Goal: Obtain resource: Download file/media

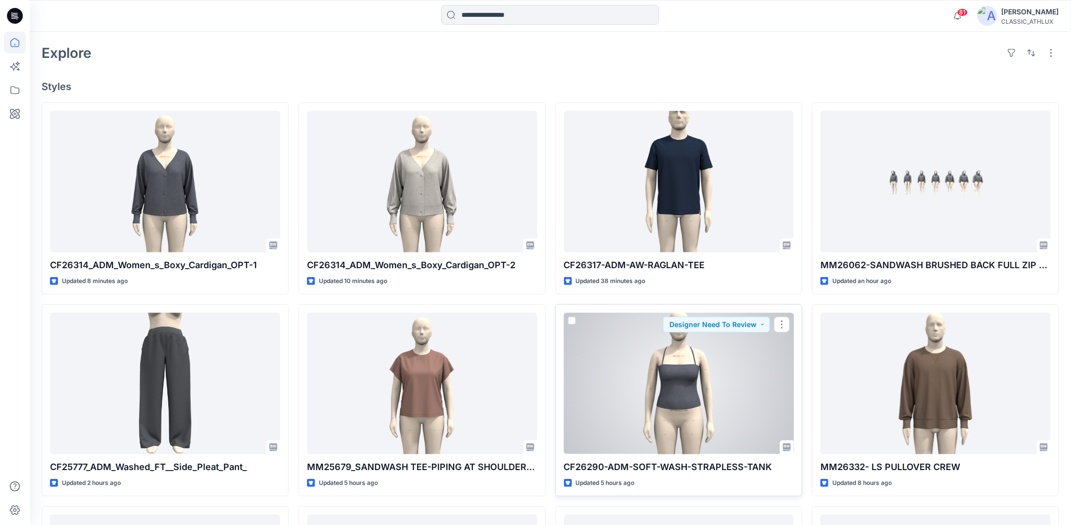
scroll to position [206, 0]
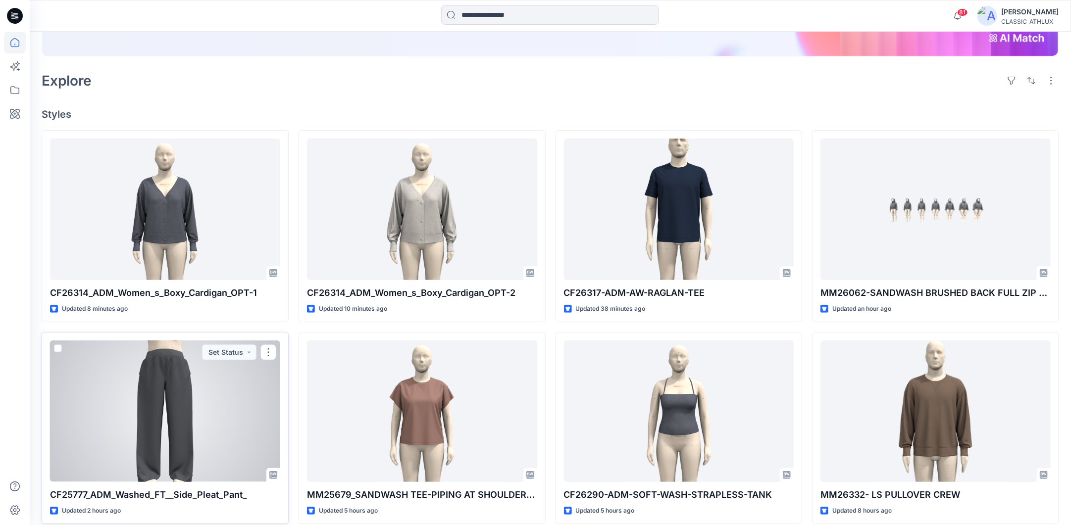
click at [170, 452] on div at bounding box center [165, 411] width 230 height 141
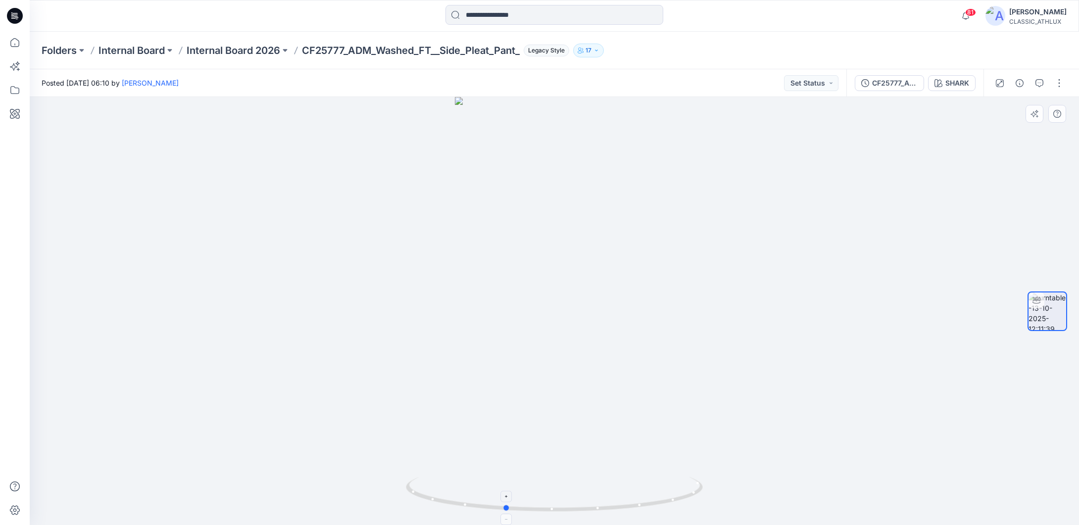
drag, startPoint x: 705, startPoint y: 492, endPoint x: 655, endPoint y: 498, distance: 49.9
click at [655, 498] on icon at bounding box center [555, 495] width 299 height 37
drag, startPoint x: 676, startPoint y: 500, endPoint x: 603, endPoint y: 501, distance: 72.8
click at [603, 501] on icon at bounding box center [555, 495] width 299 height 37
click at [826, 88] on button "Set Status" at bounding box center [811, 83] width 54 height 16
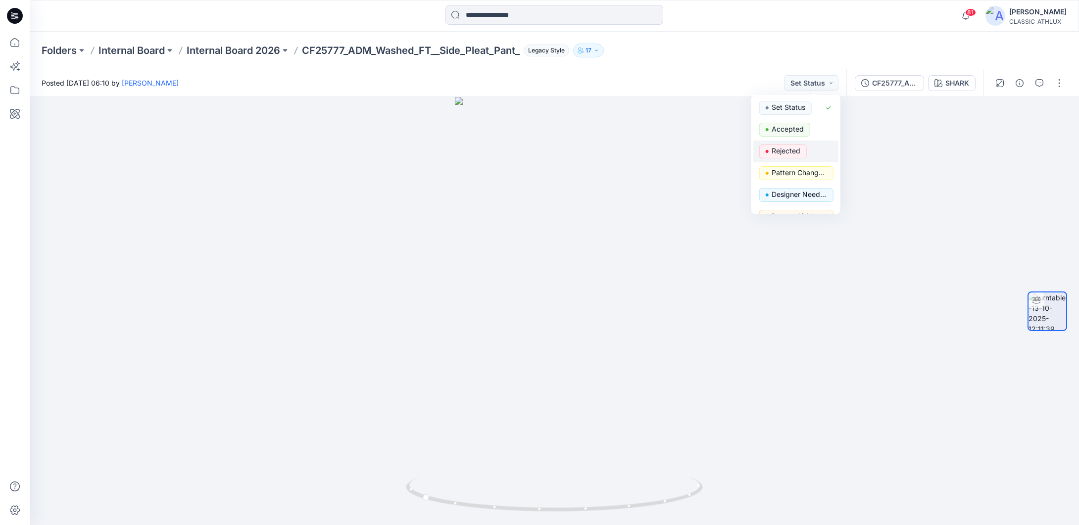
click at [792, 152] on p "Rejected" at bounding box center [786, 151] width 29 height 13
click at [830, 83] on button "Rejected" at bounding box center [813, 83] width 49 height 16
click at [782, 111] on p "Set Status" at bounding box center [789, 107] width 34 height 13
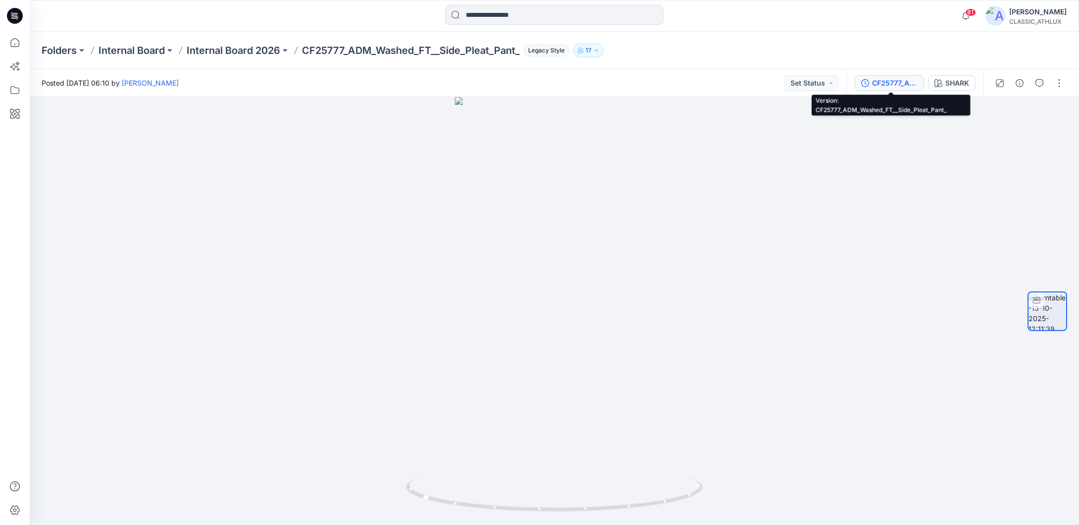
click at [907, 85] on div "CF25777_ADM_Washed_FT__Side_Pleat_Pant_" at bounding box center [895, 83] width 46 height 11
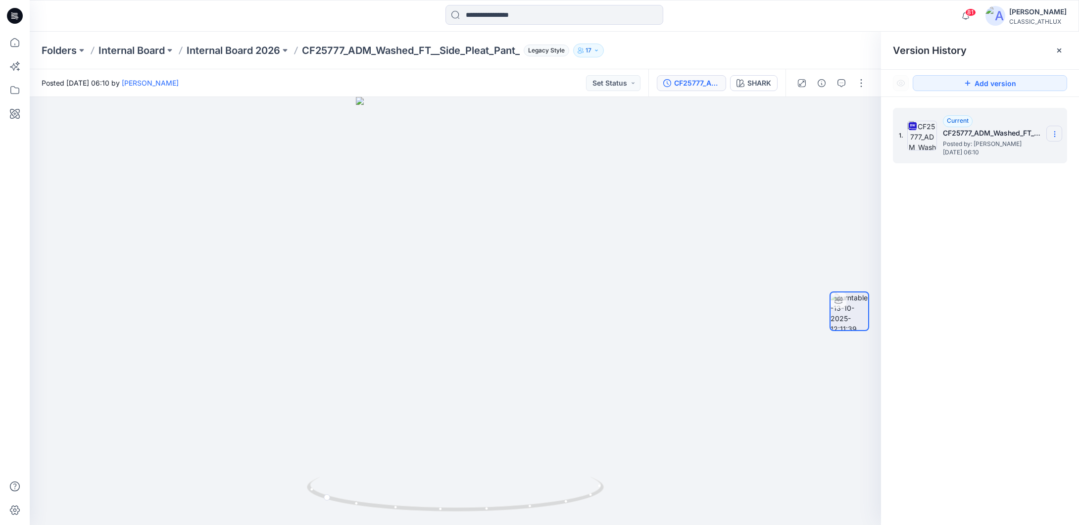
click at [1055, 135] on icon at bounding box center [1055, 134] width 8 height 8
click at [996, 157] on span "Download Source BW File" at bounding box center [1004, 154] width 83 height 12
click at [7, 43] on icon at bounding box center [15, 43] width 22 height 22
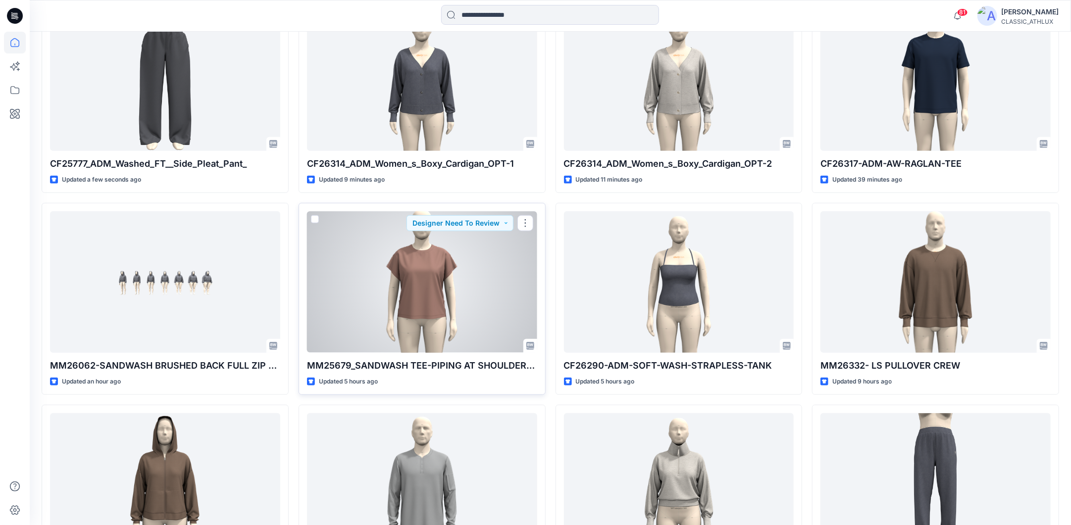
scroll to position [396, 0]
